Goal: Download file/media

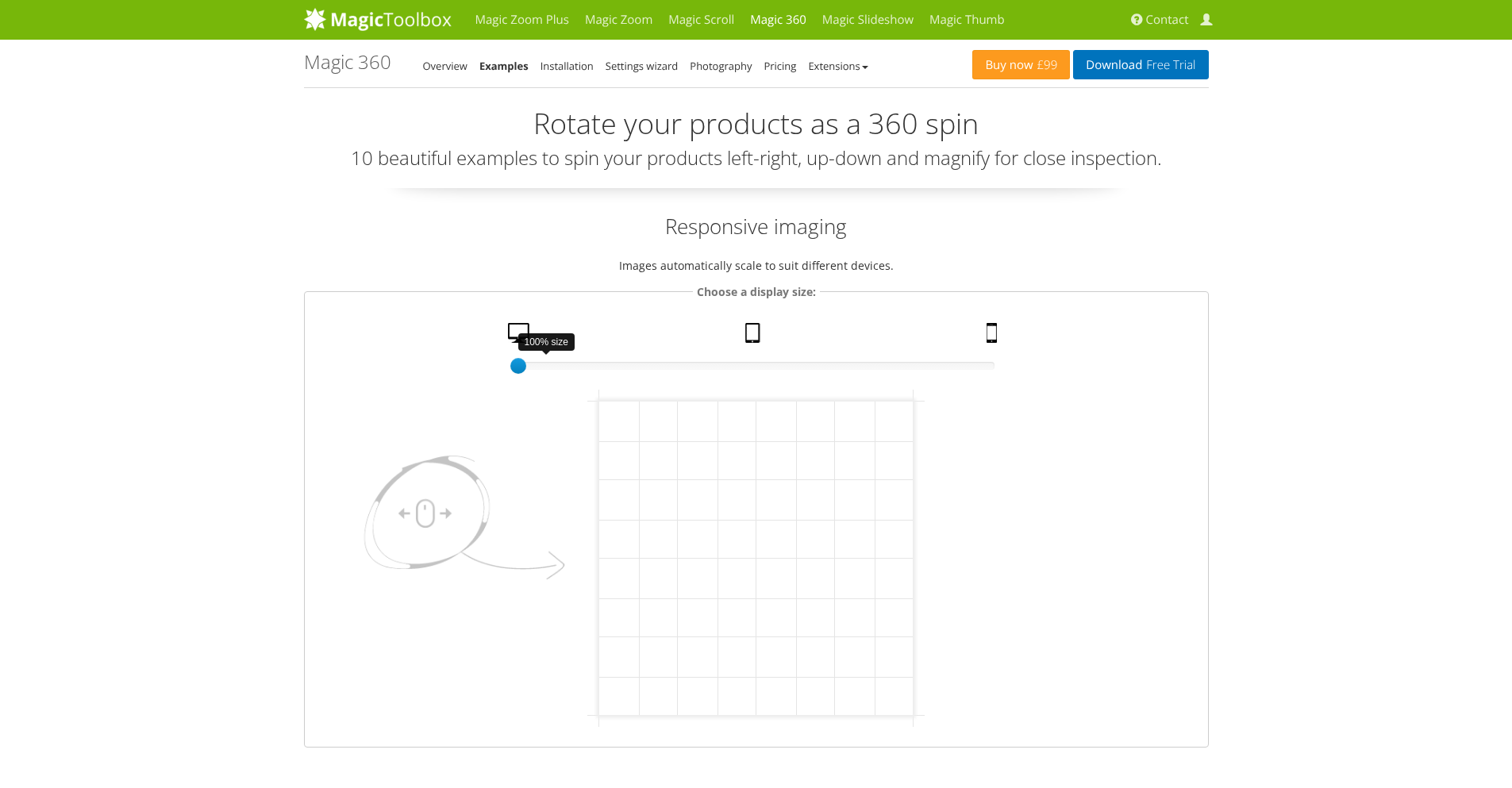
click at [527, 358] on div at bounding box center [518, 366] width 16 height 16
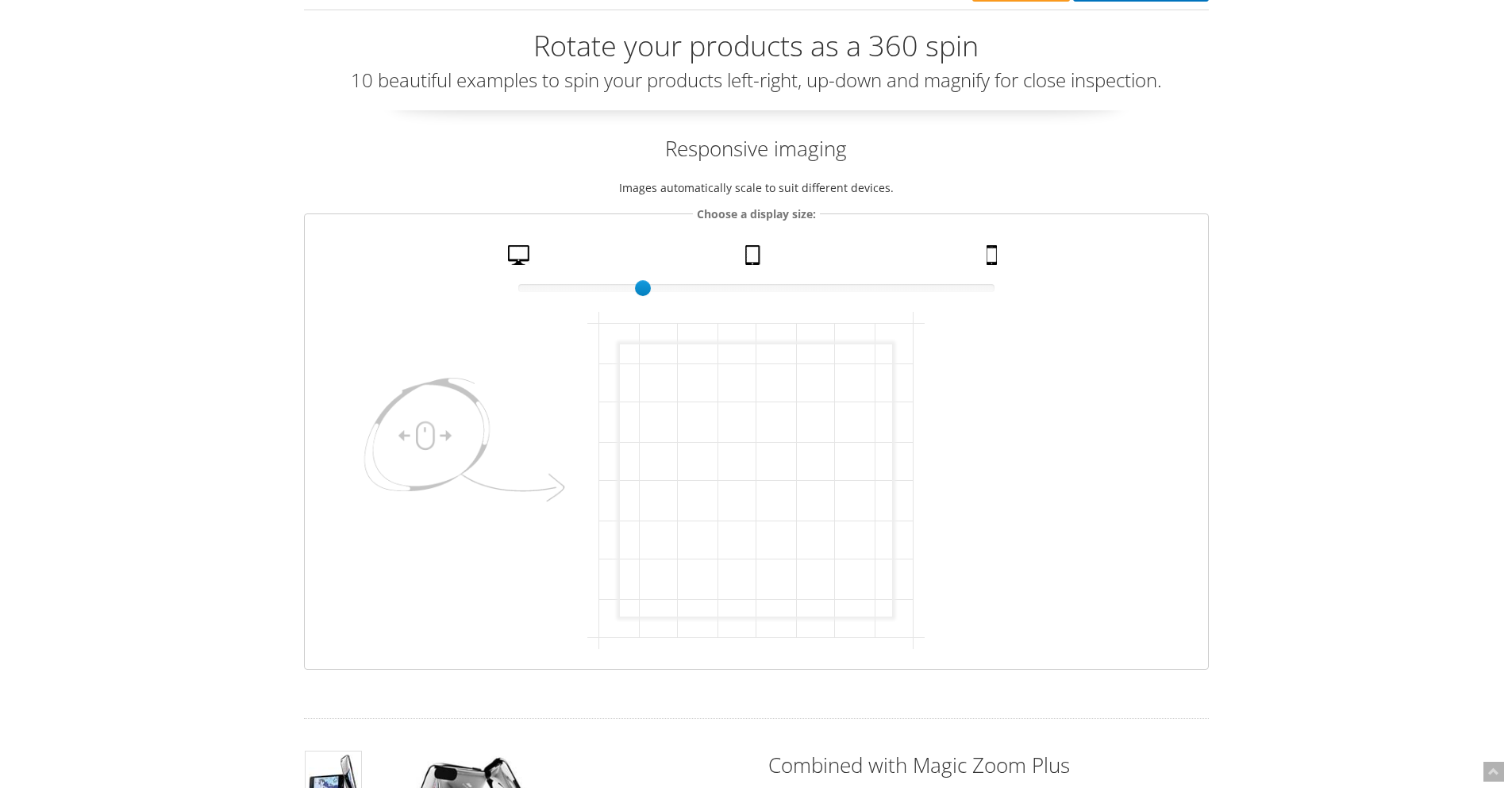
scroll to position [505, 0]
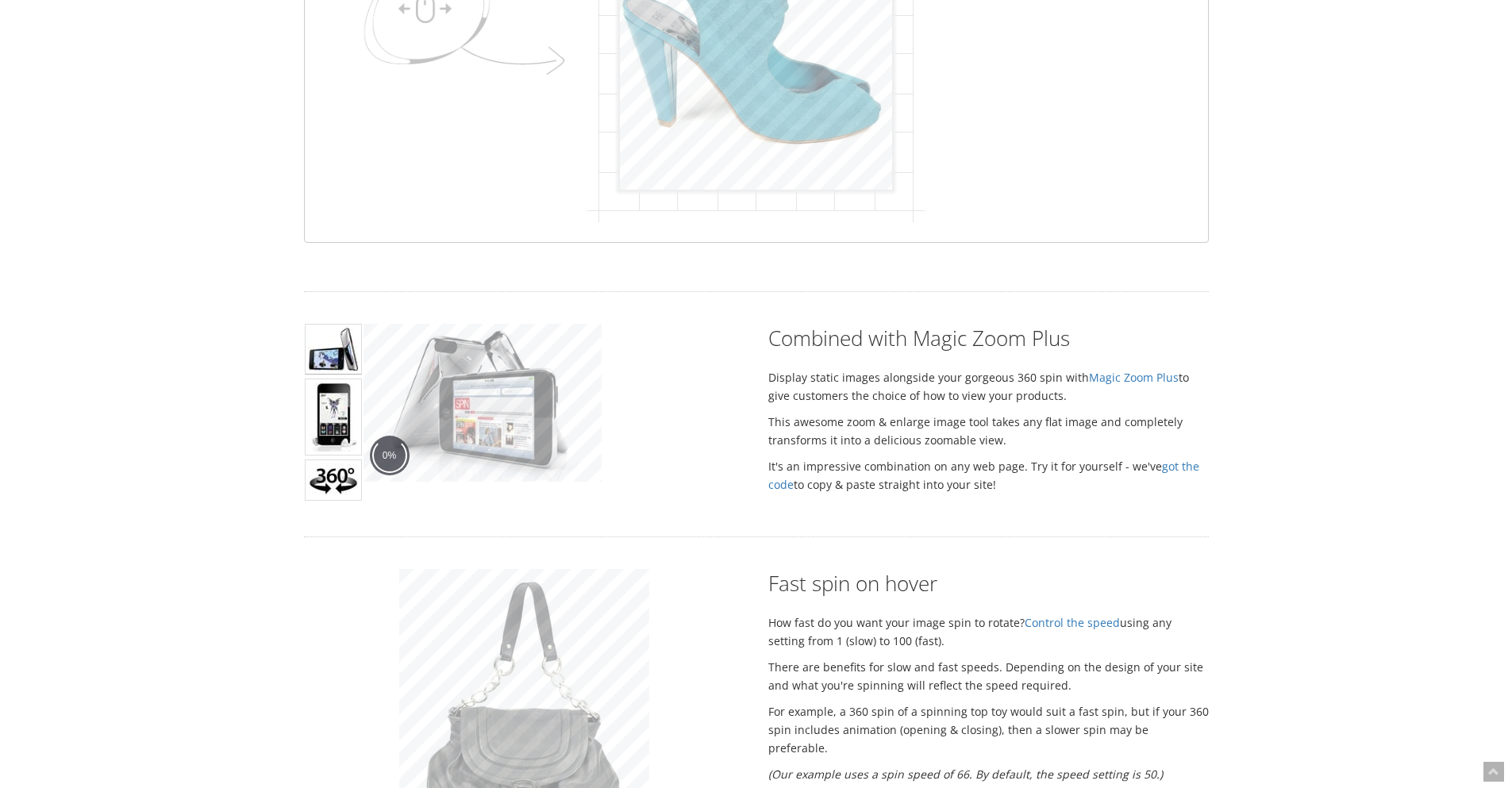
click html "mgctlbxN$M360 mgctlbxV$4.6.13 mgctlbxL$M"
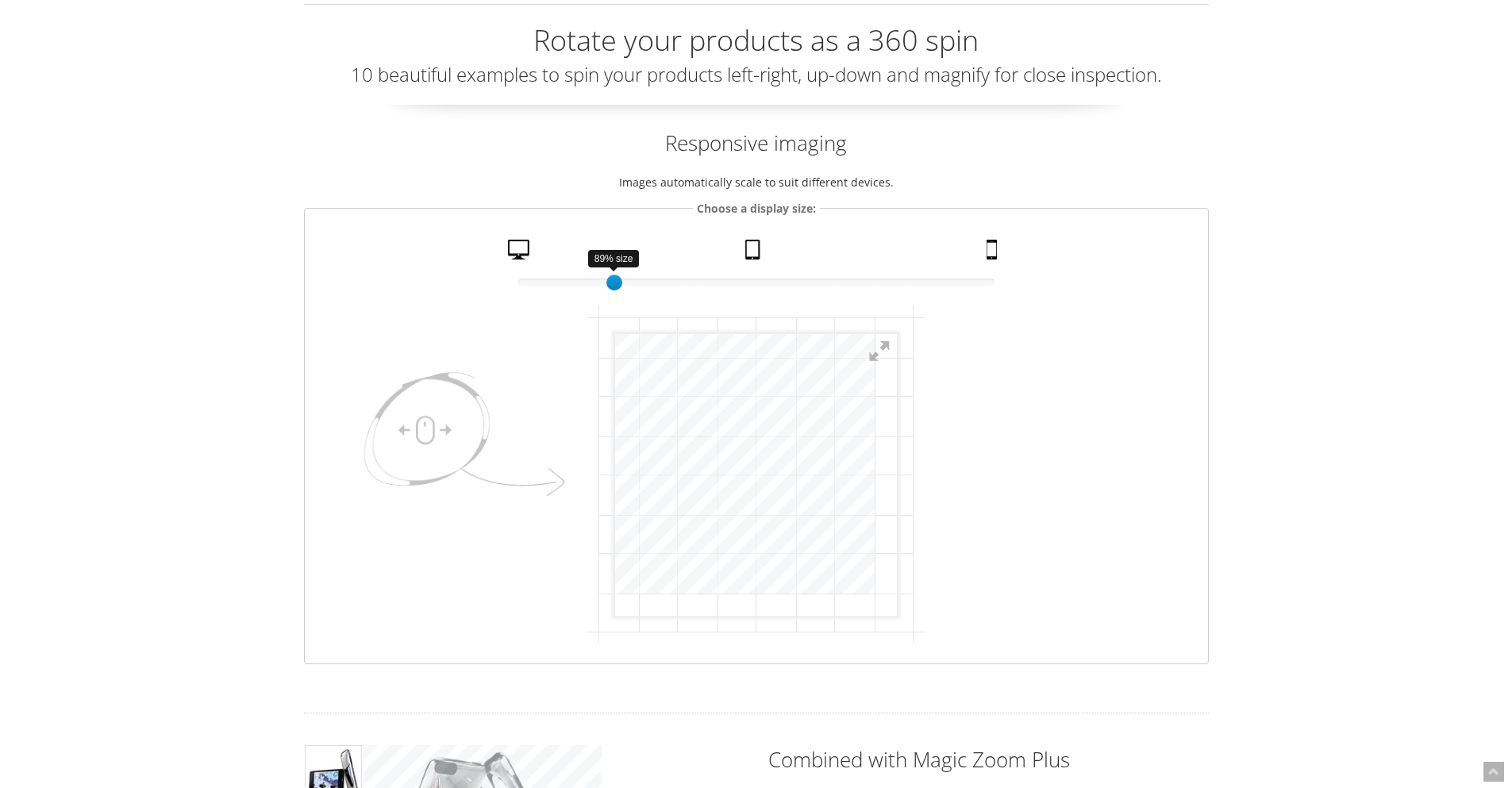
scroll to position [0, 0]
drag, startPoint x: 686, startPoint y: 285, endPoint x: 597, endPoint y: 289, distance: 89.1
click at [597, 289] on div at bounding box center [594, 283] width 16 height 16
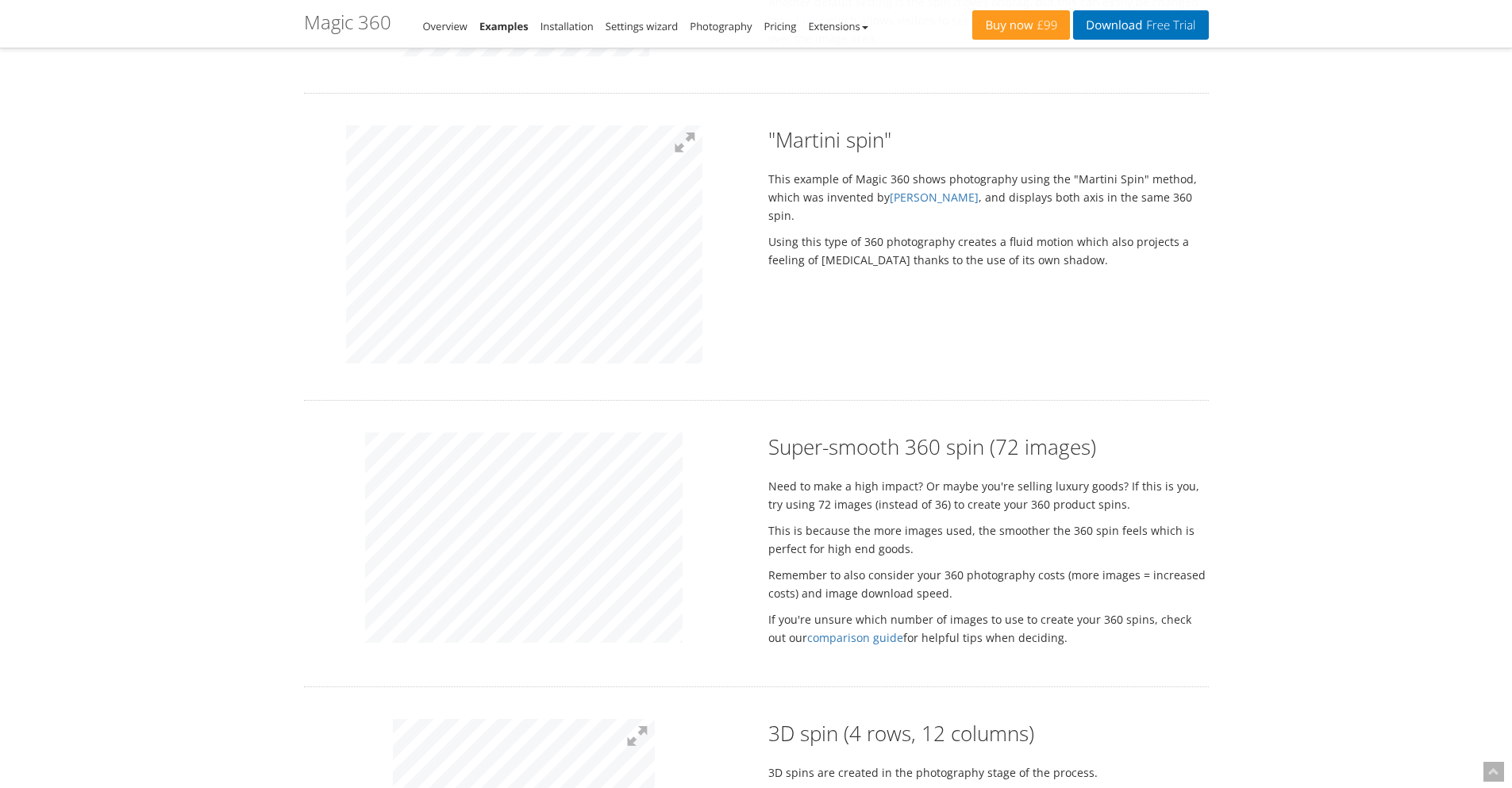
scroll to position [1306, 0]
click at [792, 524] on div "Super-smooth 360 spin (72 images) Need to make a high impact? Or maybe you're s…" at bounding box center [756, 540] width 928 height 223
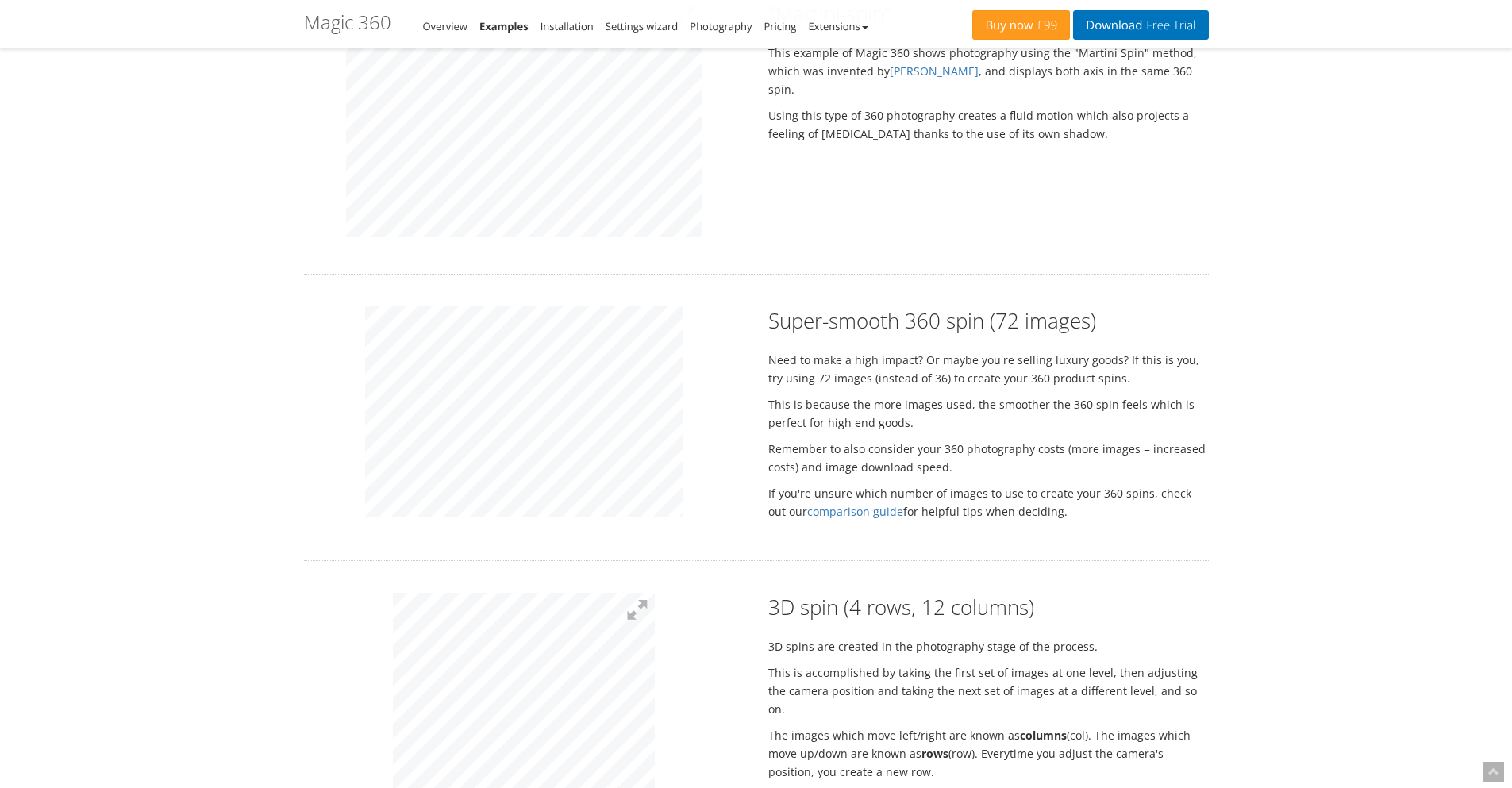
scroll to position [1439, 0]
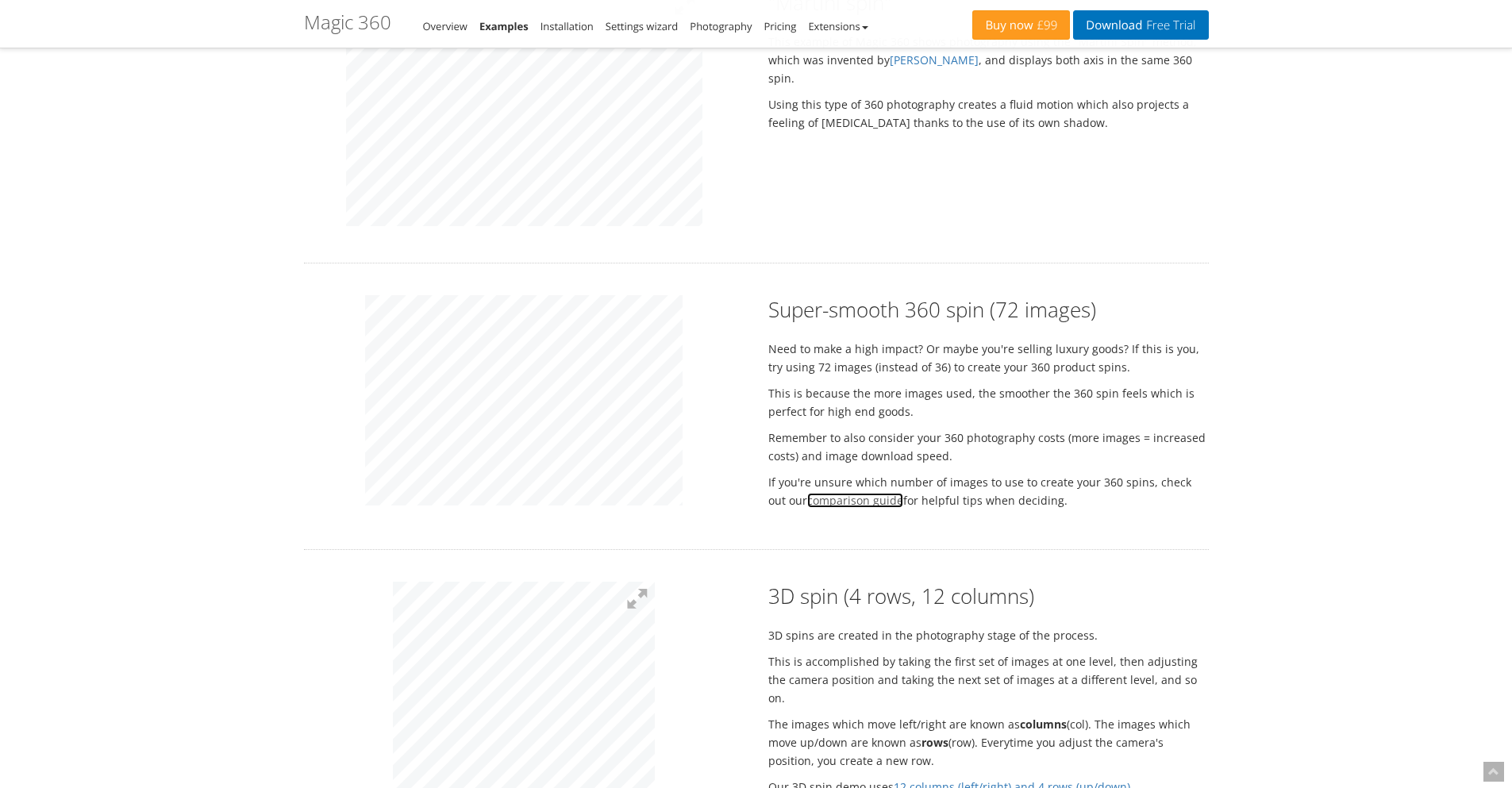
click at [825, 505] on link "comparison guide" at bounding box center [855, 500] width 96 height 15
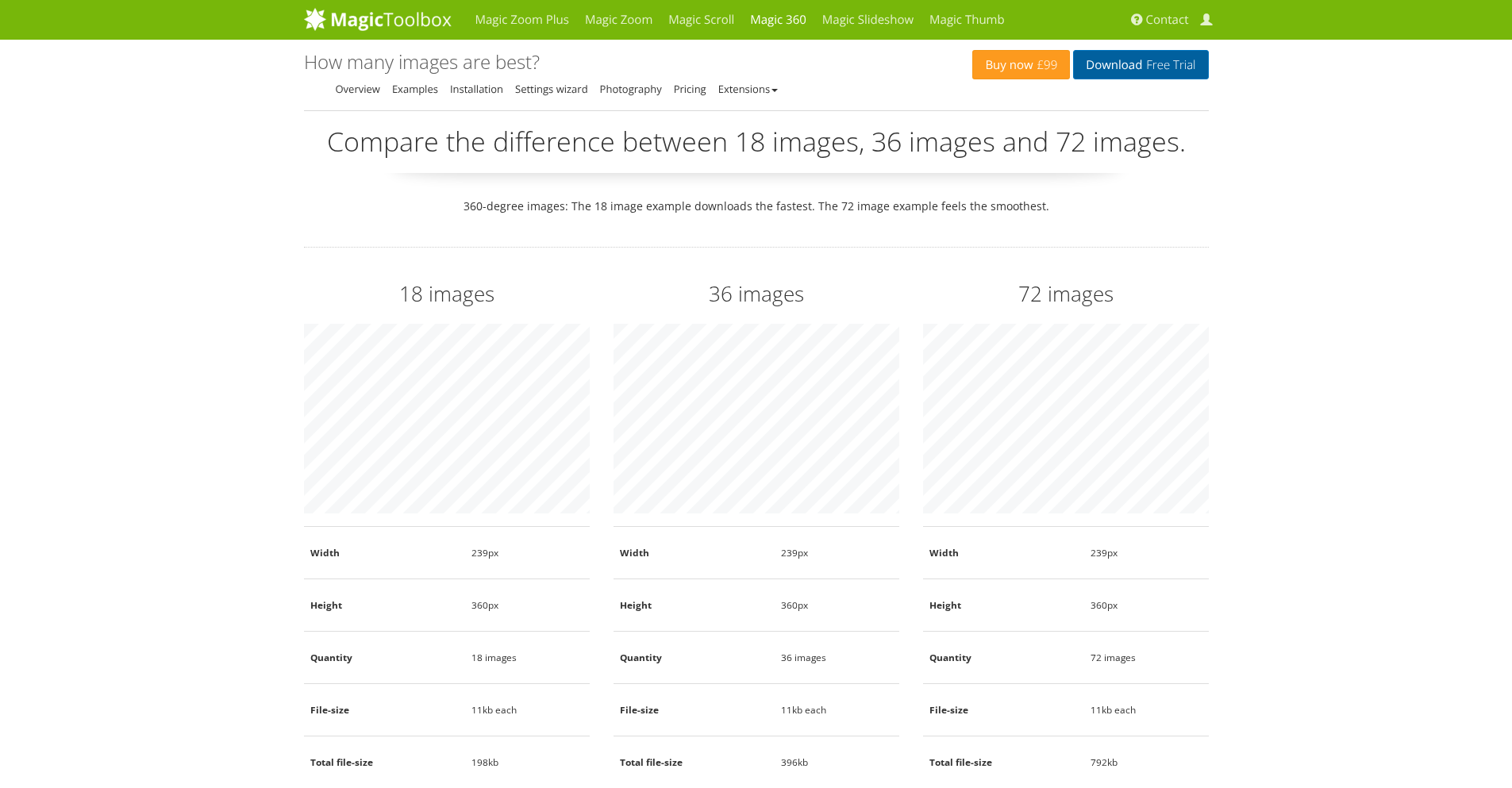
click at [1106, 64] on link "Download Free Trial" at bounding box center [1140, 64] width 135 height 29
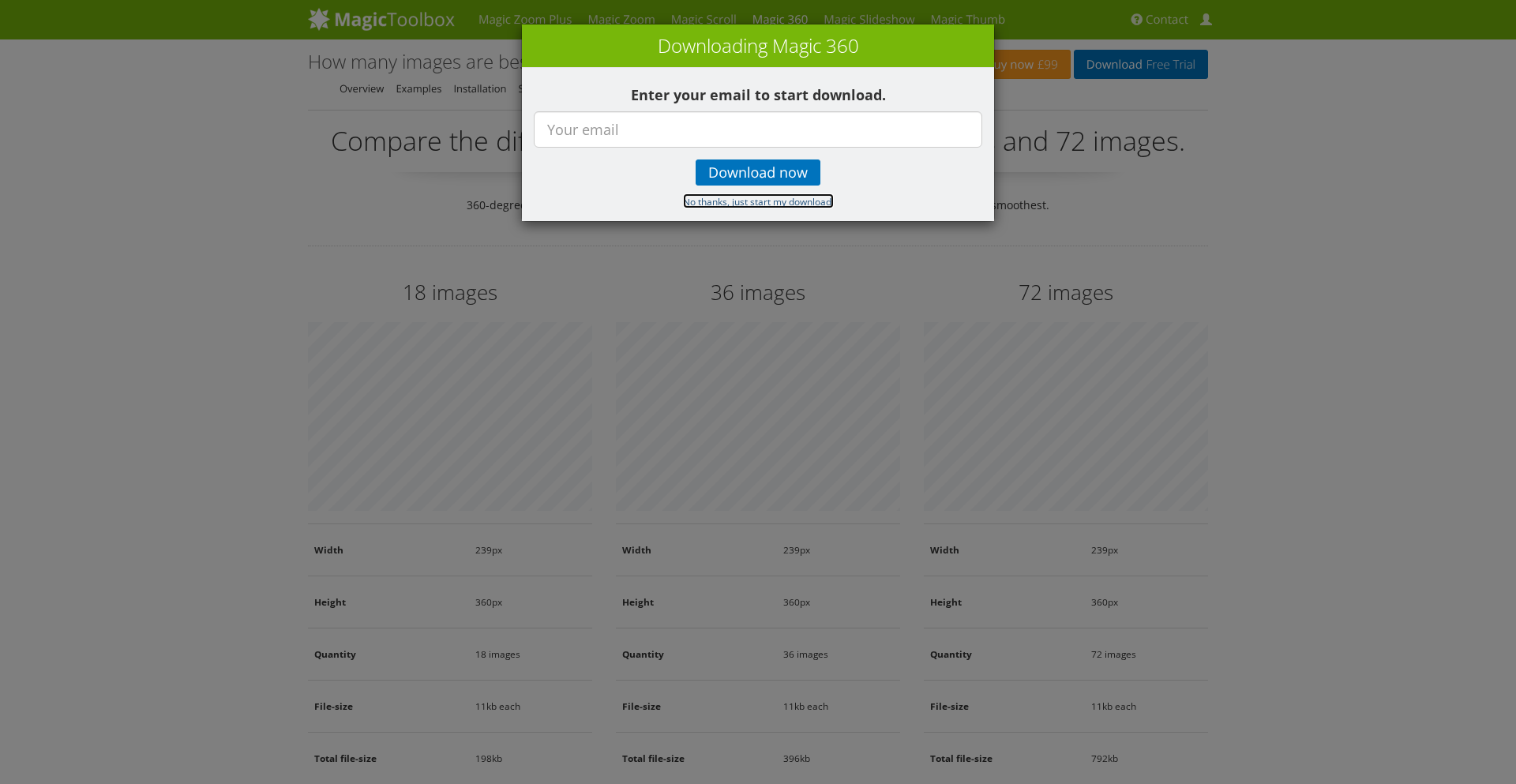
click at [704, 207] on small "No thanks, just start my download." at bounding box center [759, 202] width 151 height 13
